Goal: Information Seeking & Learning: Find specific page/section

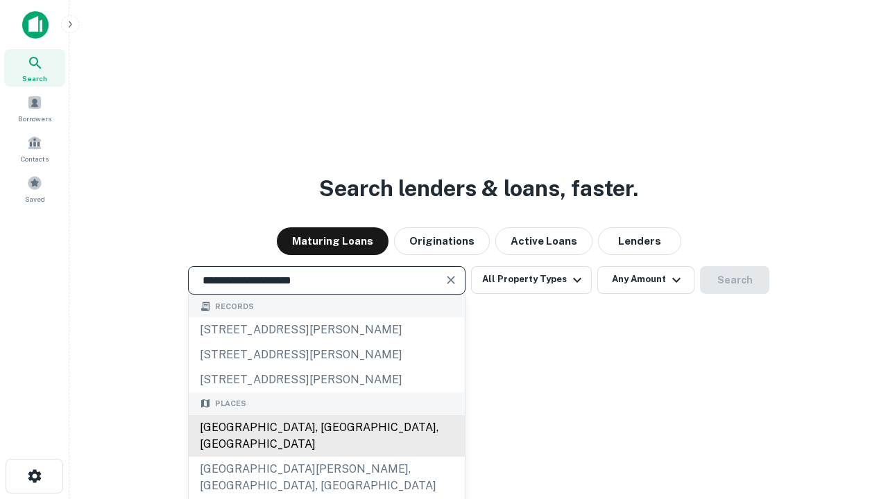
click at [326, 457] on div "[GEOGRAPHIC_DATA], [GEOGRAPHIC_DATA], [GEOGRAPHIC_DATA]" at bounding box center [327, 437] width 276 height 42
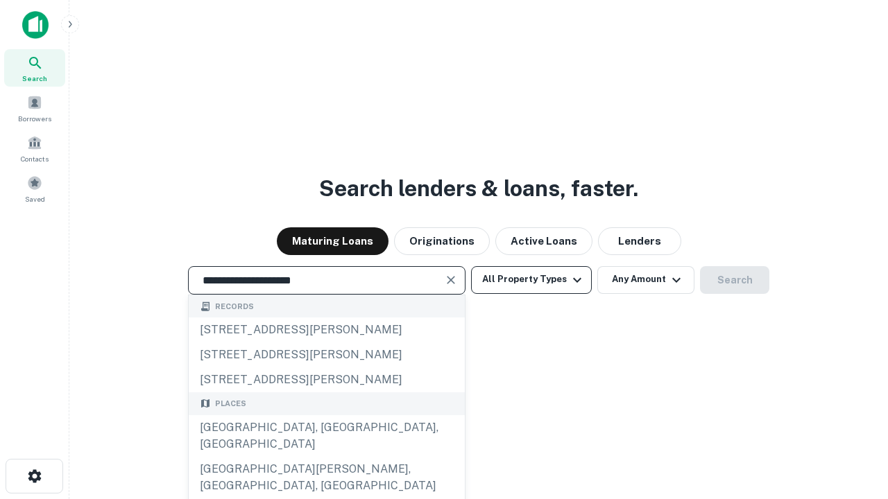
type input "**********"
click at [531, 280] on button "All Property Types" at bounding box center [531, 280] width 121 height 28
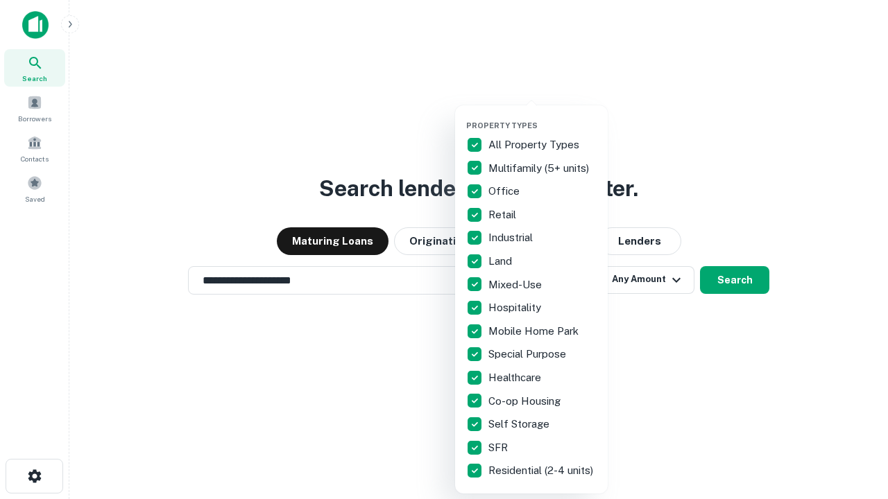
click at [542, 117] on button "button" at bounding box center [542, 117] width 153 height 1
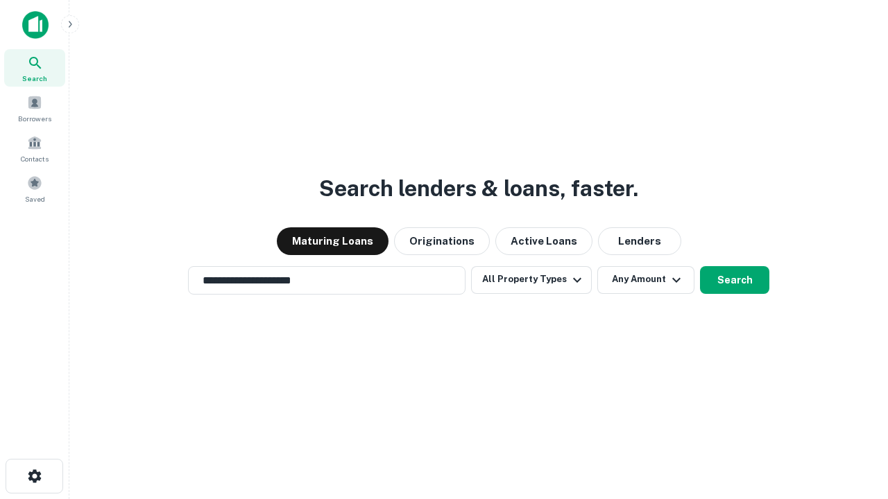
scroll to position [8, 167]
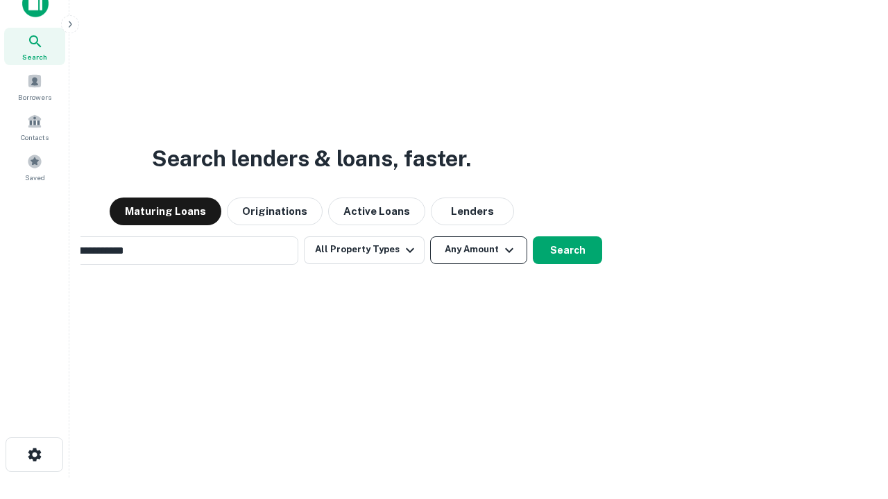
click at [430, 237] on button "Any Amount" at bounding box center [478, 251] width 97 height 28
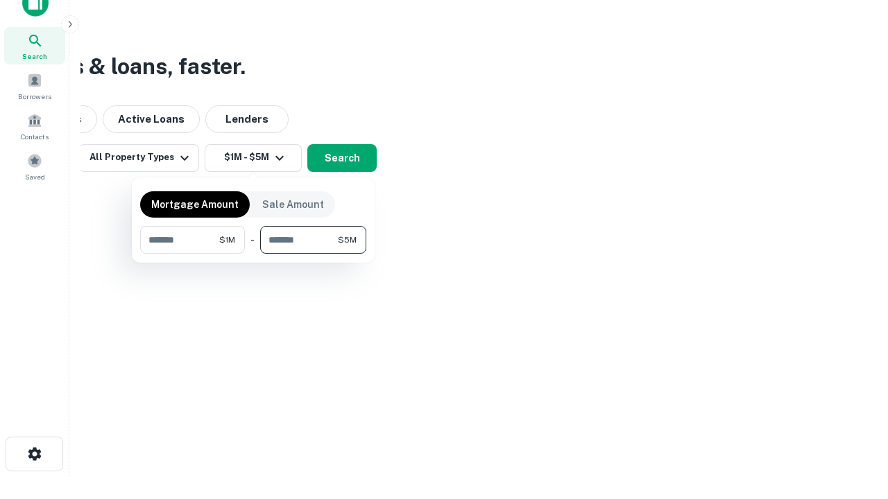
type input "*******"
click at [253, 254] on button "button" at bounding box center [253, 254] width 226 height 1
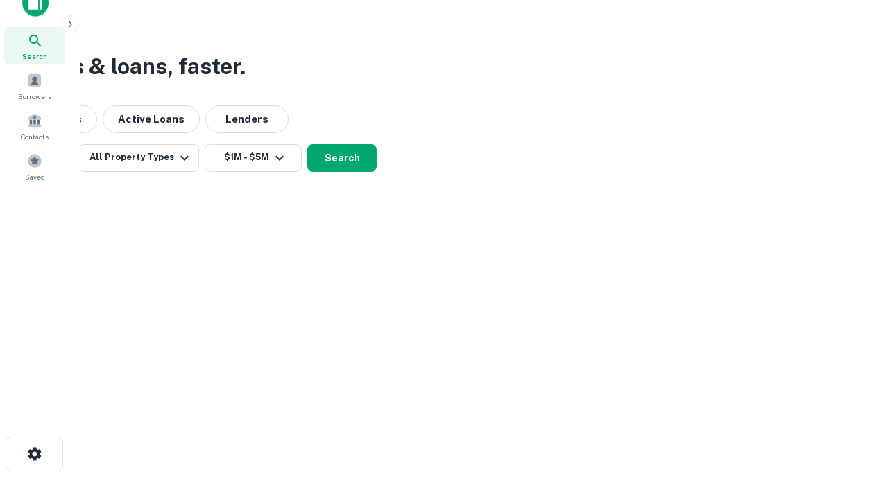
scroll to position [8, 256]
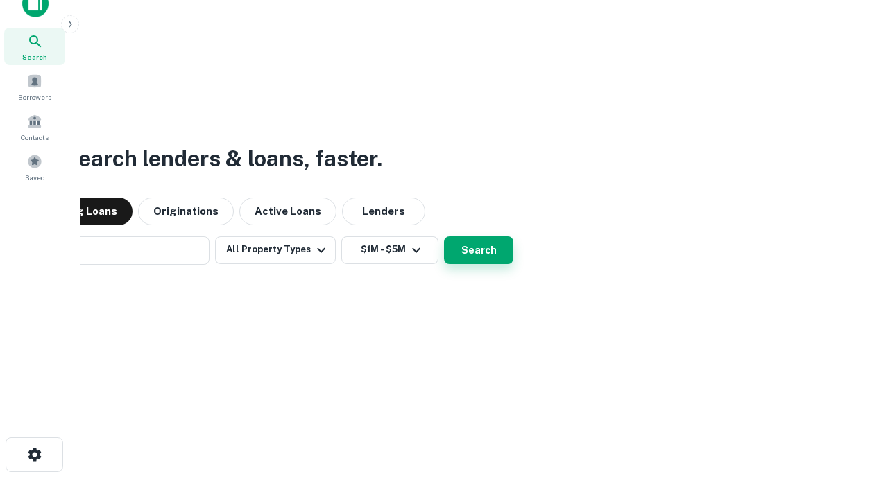
click at [444, 237] on button "Search" at bounding box center [478, 251] width 69 height 28
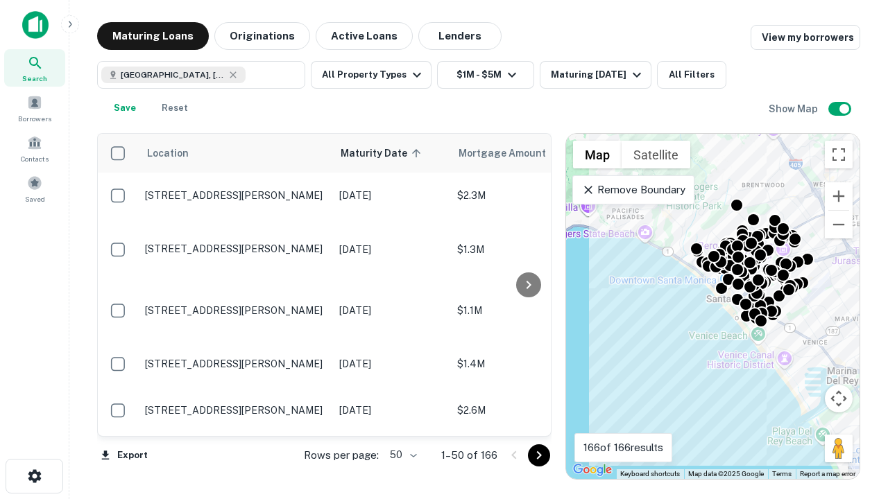
click at [401, 455] on body "Search Borrowers Contacts Saved Maturing Loans Originations Active Loans Lender…" at bounding box center [444, 249] width 888 height 499
click at [402, 420] on li "25" at bounding box center [402, 420] width 40 height 25
